Goal: Book appointment/travel/reservation

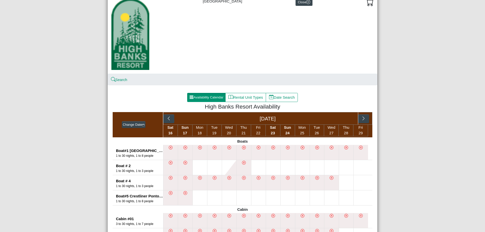
scroll to position [25, 0]
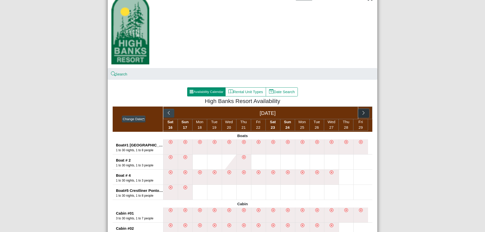
click at [363, 114] on icon "chevron right" at bounding box center [363, 113] width 5 height 5
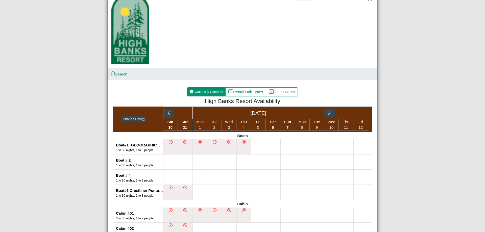
click at [362, 114] on div "[DATE]" at bounding box center [267, 113] width 209 height 13
click at [330, 113] on button "button" at bounding box center [329, 113] width 11 height 9
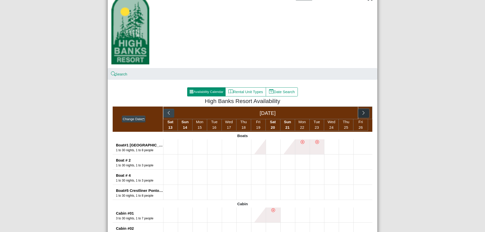
click at [361, 115] on icon "chevron right" at bounding box center [363, 113] width 5 height 5
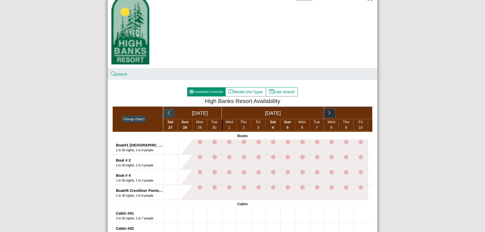
click at [329, 111] on button "button" at bounding box center [329, 113] width 11 height 9
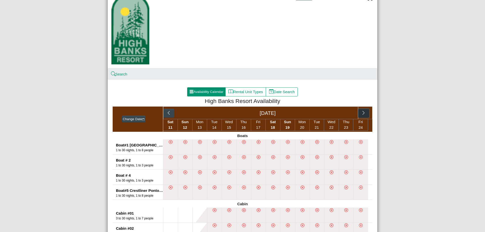
click at [362, 114] on icon "chevron right" at bounding box center [363, 113] width 5 height 5
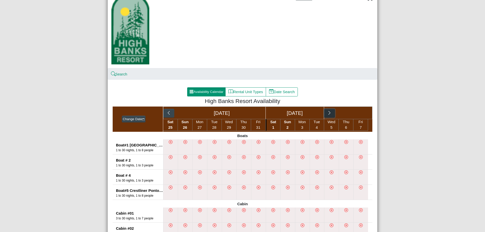
click at [330, 113] on icon "chevron right" at bounding box center [329, 113] width 5 height 5
click at [363, 114] on icon "chevron right" at bounding box center [363, 113] width 5 height 5
click at [327, 111] on icon "chevron right" at bounding box center [329, 113] width 5 height 5
click at [362, 115] on icon "chevron right" at bounding box center [363, 113] width 5 height 5
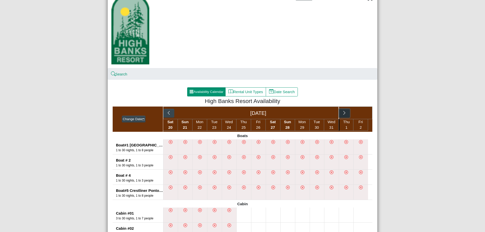
click at [344, 113] on icon "chevron right" at bounding box center [344, 113] width 5 height 5
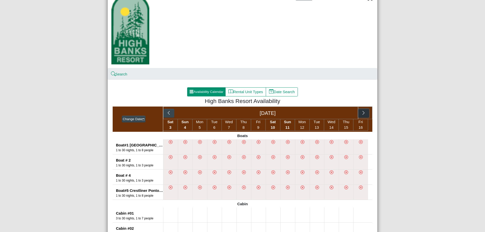
click at [362, 115] on icon "chevron right" at bounding box center [363, 113] width 5 height 5
click at [344, 113] on icon "chevron right" at bounding box center [344, 113] width 5 height 5
click at [361, 114] on icon "chevron right" at bounding box center [363, 113] width 5 height 5
click at [345, 112] on button "button" at bounding box center [344, 113] width 11 height 9
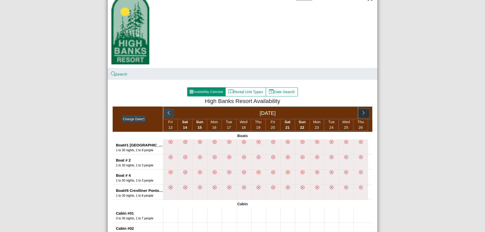
click at [364, 114] on icon "chevron right" at bounding box center [363, 113] width 5 height 5
click at [327, 112] on icon "chevron right" at bounding box center [329, 113] width 5 height 5
click at [362, 115] on icon "chevron right" at bounding box center [363, 113] width 5 height 5
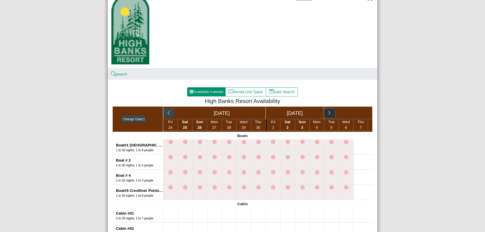
click at [329, 113] on icon "chevron right" at bounding box center [329, 113] width 5 height 5
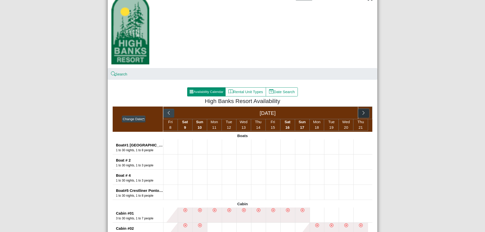
click at [363, 115] on icon "chevron right" at bounding box center [363, 113] width 5 height 5
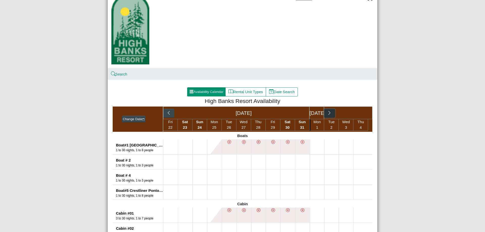
click at [329, 115] on icon "chevron right" at bounding box center [329, 113] width 5 height 5
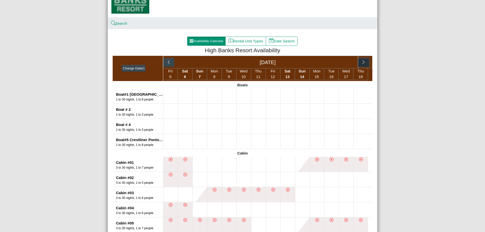
scroll to position [76, 0]
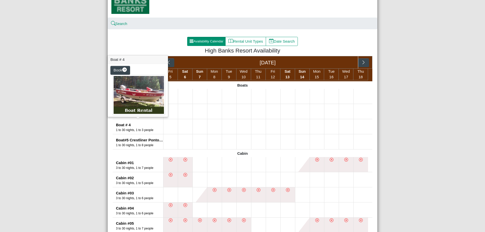
click at [145, 103] on img at bounding box center [138, 95] width 53 height 40
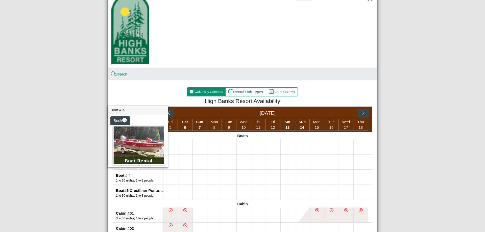
scroll to position [0, 0]
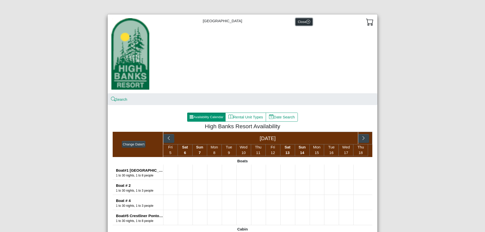
click at [306, 22] on icon "x circle" at bounding box center [308, 22] width 4 height 4
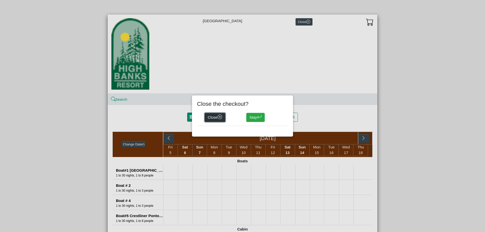
click at [218, 115] on icon "x circle" at bounding box center [220, 117] width 5 height 5
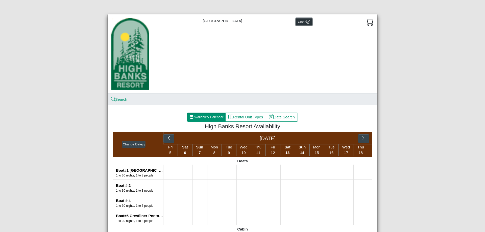
click at [306, 22] on icon "x circle" at bounding box center [308, 22] width 4 height 4
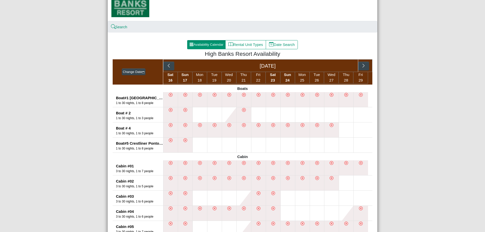
scroll to position [76, 0]
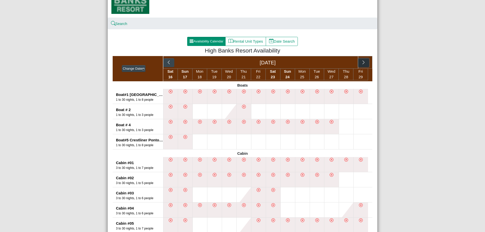
click at [362, 63] on icon "chevron right" at bounding box center [363, 62] width 5 height 5
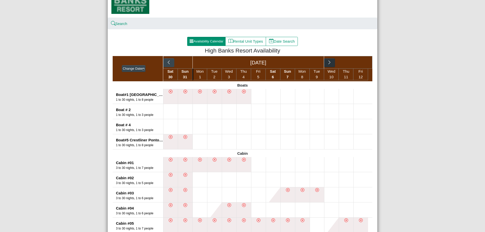
click at [327, 61] on icon "chevron right" at bounding box center [329, 62] width 5 height 5
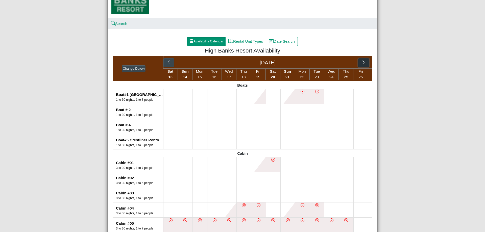
click at [364, 63] on icon "chevron right" at bounding box center [363, 62] width 5 height 5
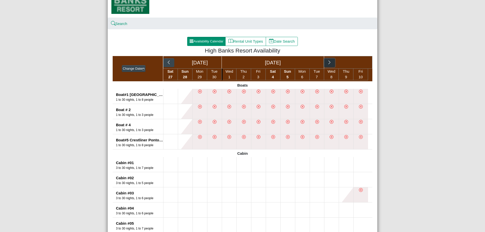
click at [328, 64] on icon "chevron right" at bounding box center [329, 62] width 5 height 5
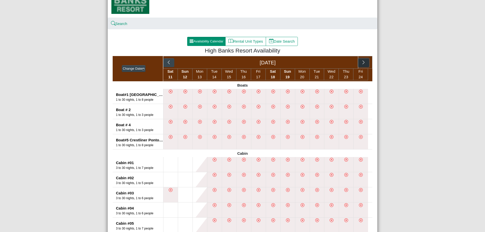
click at [364, 65] on icon "chevron right" at bounding box center [363, 62] width 5 height 5
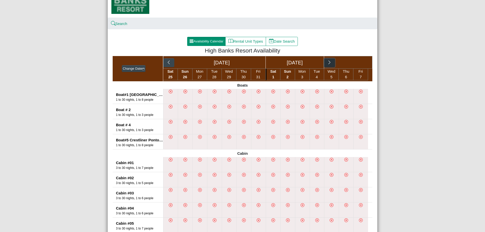
click at [329, 64] on icon "chevron right" at bounding box center [329, 62] width 5 height 5
click at [367, 65] on button "button" at bounding box center [363, 62] width 11 height 9
click at [321, 61] on div "[DATE]" at bounding box center [309, 62] width 29 height 12
click at [328, 61] on icon "chevron right" at bounding box center [329, 62] width 5 height 5
click at [366, 63] on button "button" at bounding box center [363, 62] width 11 height 9
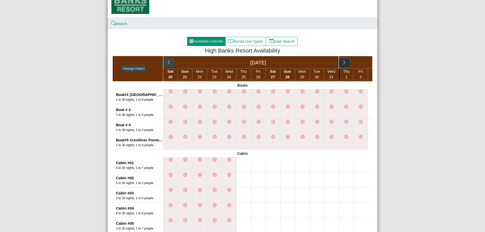
click at [343, 64] on icon "chevron right" at bounding box center [344, 62] width 5 height 5
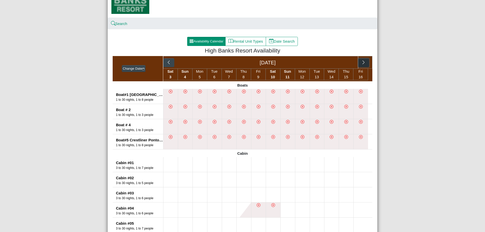
click at [361, 65] on icon "chevron right" at bounding box center [363, 62] width 5 height 5
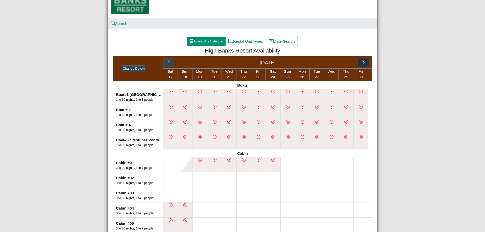
click at [361, 64] on icon "chevron right" at bounding box center [363, 62] width 5 height 5
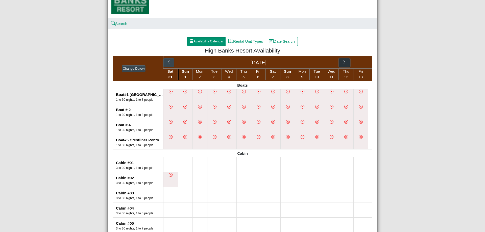
click at [344, 63] on icon "chevron right" at bounding box center [344, 62] width 5 height 5
click at [364, 62] on icon "chevron right" at bounding box center [363, 62] width 5 height 5
click at [342, 61] on icon "chevron right" at bounding box center [344, 62] width 5 height 5
click at [361, 64] on icon "chevron right" at bounding box center [363, 62] width 5 height 5
click at [327, 62] on icon "chevron right" at bounding box center [329, 62] width 5 height 5
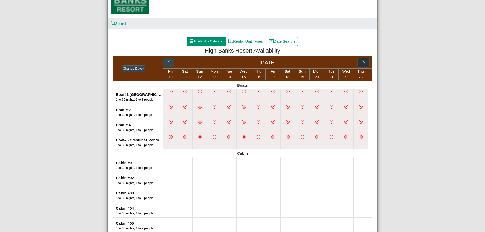
click at [361, 65] on icon "chevron right" at bounding box center [363, 62] width 5 height 5
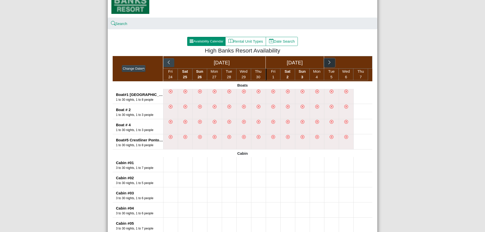
click at [331, 63] on button "button" at bounding box center [329, 62] width 11 height 9
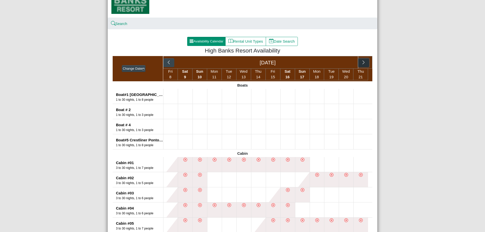
click at [361, 65] on icon "chevron right" at bounding box center [363, 62] width 5 height 5
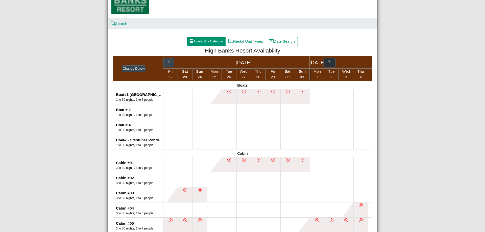
click at [330, 62] on button "button" at bounding box center [329, 62] width 11 height 9
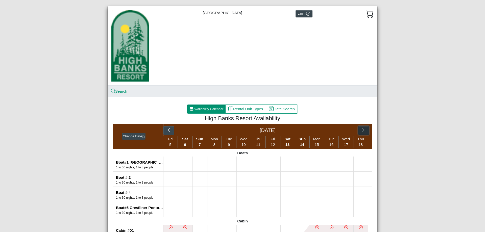
scroll to position [0, 0]
